Goal: Check status: Check status

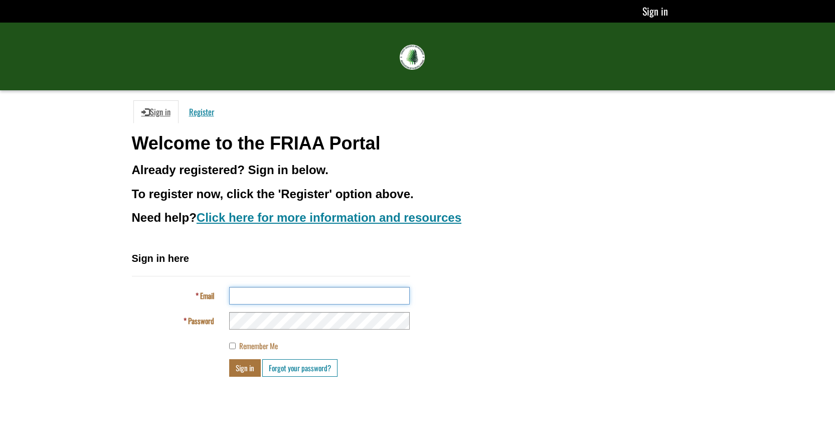
click at [263, 301] on input "Email" at bounding box center [319, 296] width 181 height 18
type input "**********"
click at [245, 368] on button "Sign in" at bounding box center [245, 368] width 32 height 18
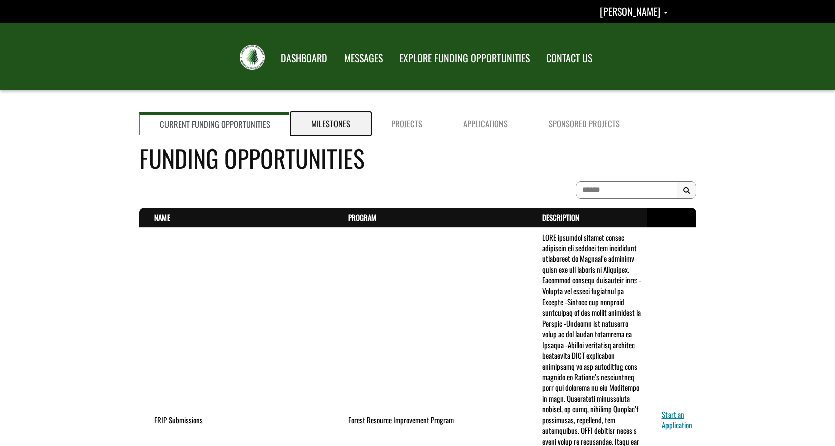
click at [326, 128] on link "Milestones" at bounding box center [331, 123] width 80 height 23
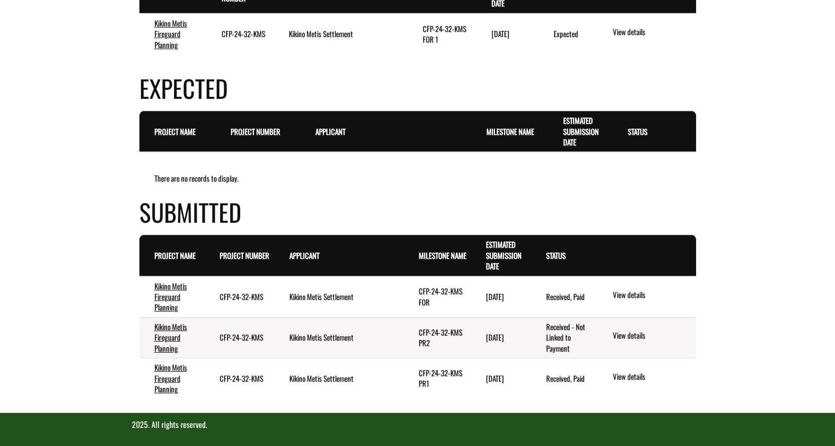
scroll to position [211, 0]
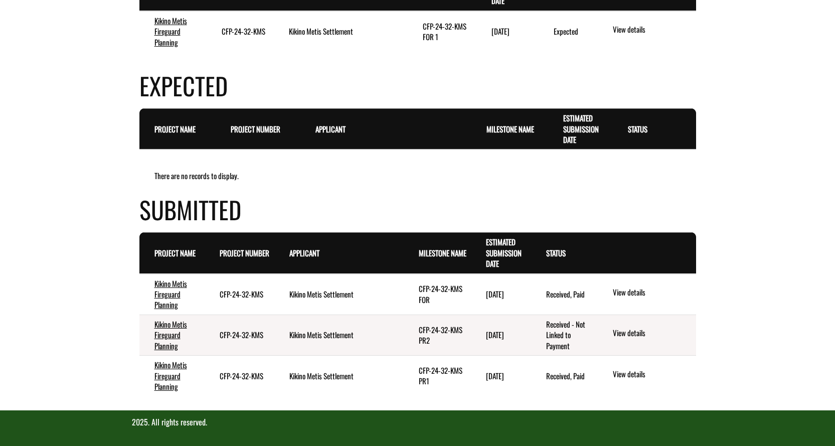
click at [244, 298] on td "CFP-24-32-KMS" at bounding box center [240, 294] width 70 height 41
click at [442, 292] on td "CFP-24-32-KMS FOR" at bounding box center [437, 294] width 67 height 41
click at [565, 297] on td "Received, Paid" at bounding box center [563, 294] width 65 height 41
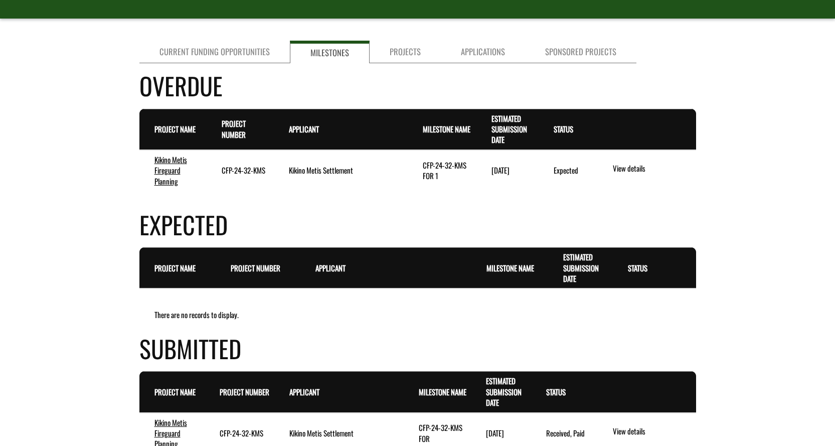
scroll to position [60, 0]
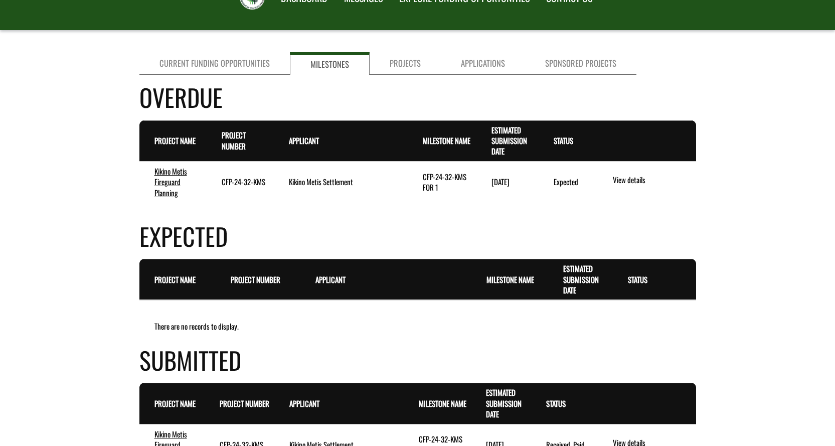
click at [501, 183] on time "[DATE]" at bounding box center [501, 181] width 18 height 11
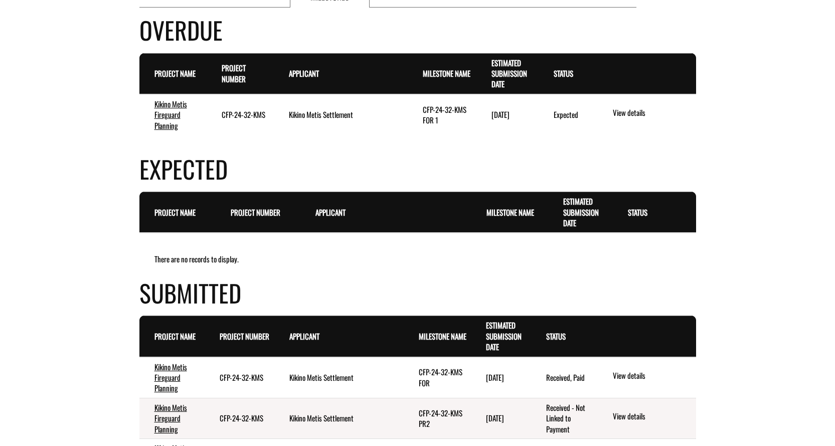
scroll to position [0, 0]
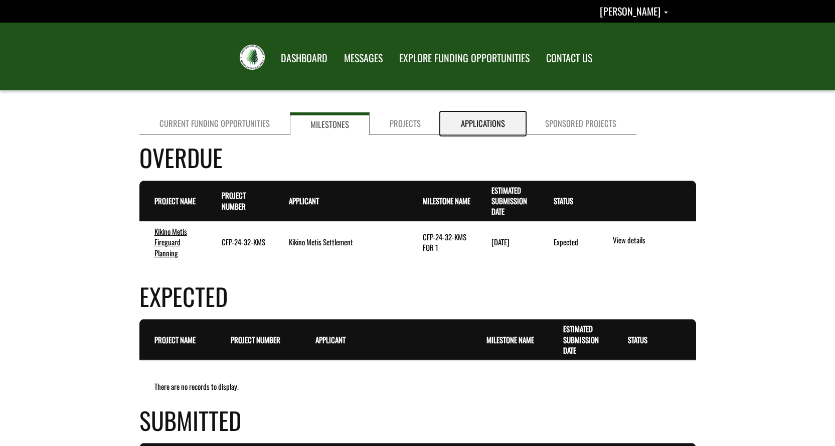
click at [484, 126] on link "Applications" at bounding box center [483, 123] width 84 height 23
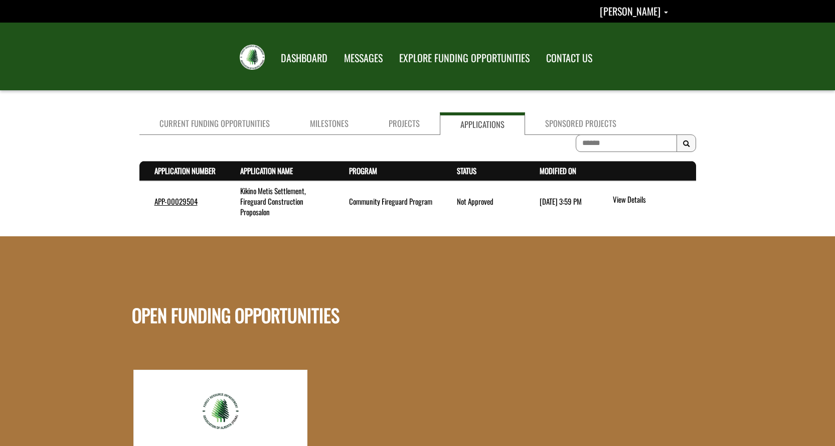
click at [268, 202] on td "Kikino Metis Settlement, Fireguard Construction Proposalon" at bounding box center [279, 201] width 109 height 41
click at [478, 206] on td "Not Approved" at bounding box center [483, 201] width 83 height 41
click at [565, 200] on time "[DATE] 3:59 PM" at bounding box center [561, 201] width 42 height 11
click at [625, 197] on link "View Details" at bounding box center [652, 200] width 79 height 13
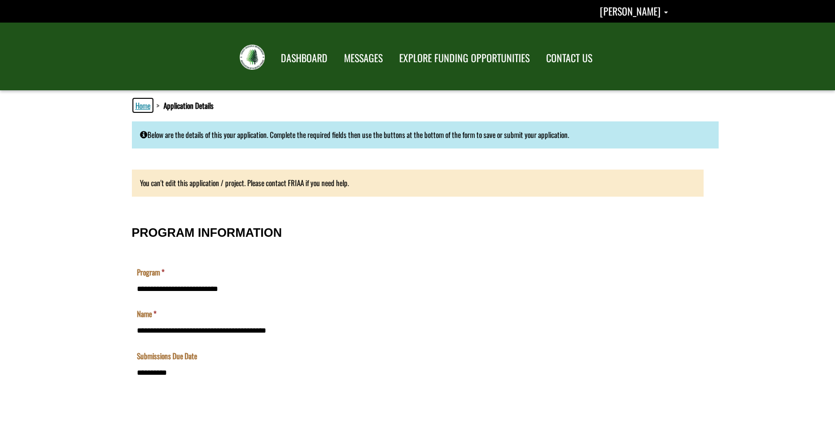
click at [146, 107] on link "Home" at bounding box center [142, 105] width 19 height 13
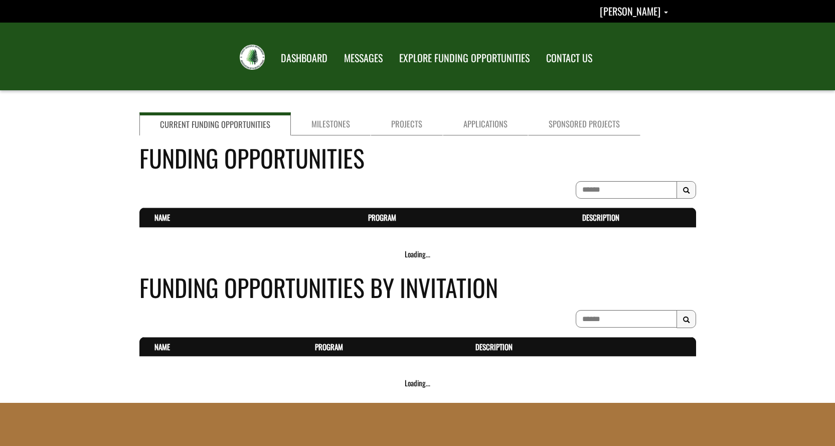
scroll to position [50, 0]
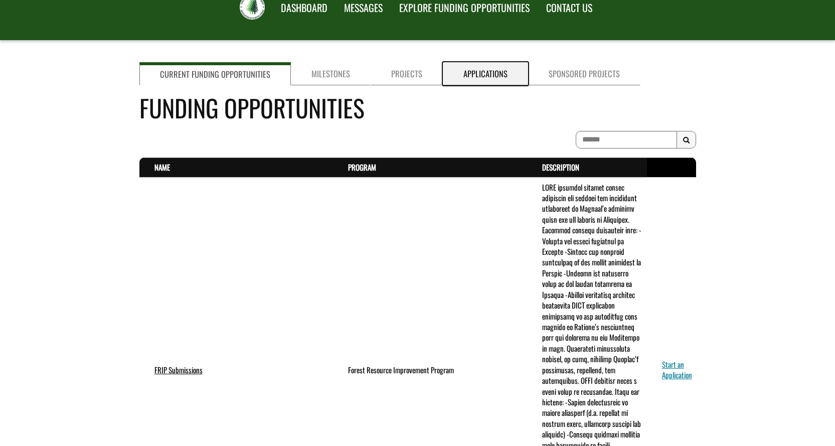
click at [481, 72] on link "Applications" at bounding box center [485, 73] width 85 height 23
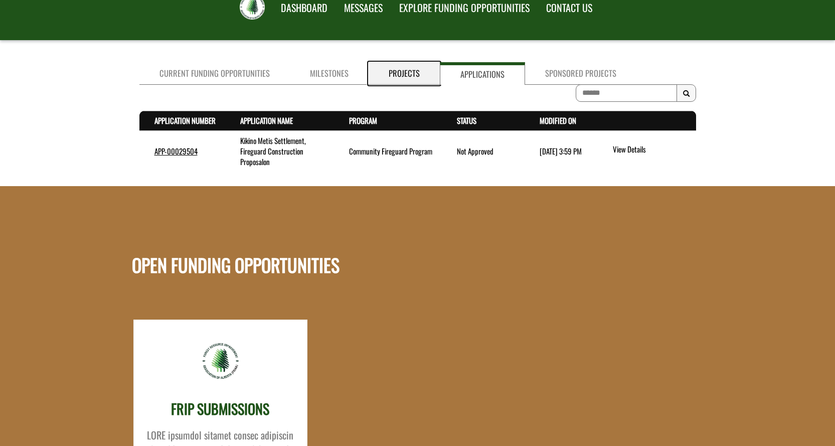
click at [407, 77] on link "Projects" at bounding box center [404, 73] width 71 height 23
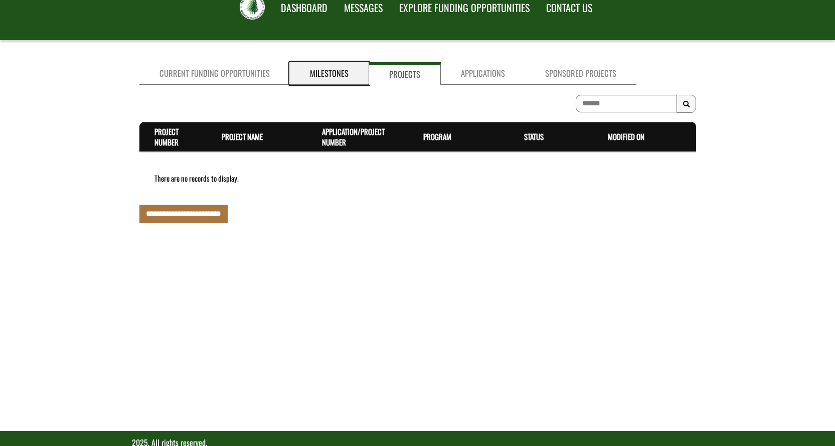
click at [320, 74] on link "Milestones" at bounding box center [329, 73] width 79 height 23
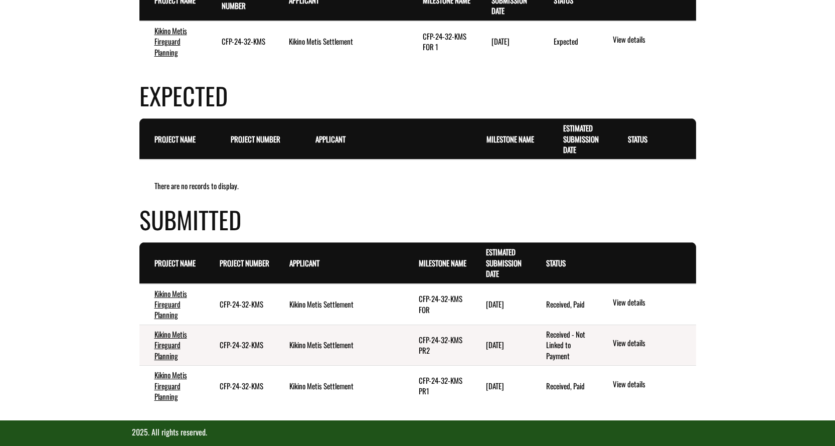
scroll to position [211, 0]
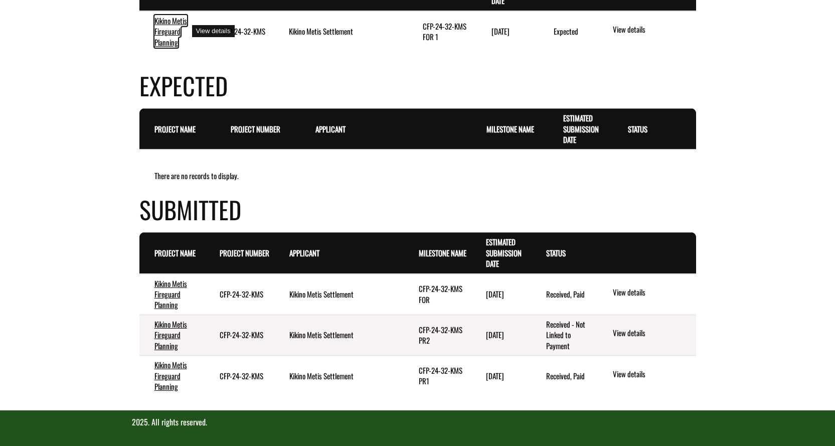
click at [165, 34] on link "Kikino Metis Fireguard Planning" at bounding box center [171, 31] width 33 height 33
